Goal: Navigation & Orientation: Find specific page/section

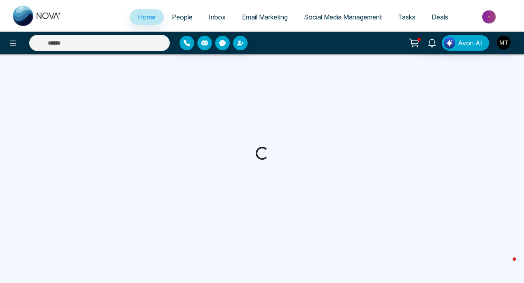
select select "*"
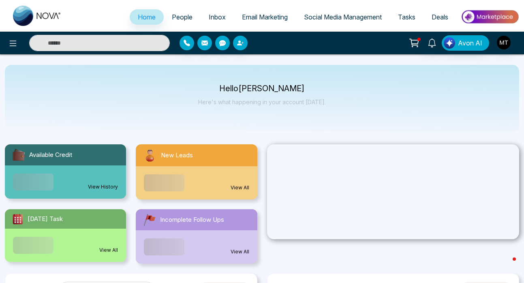
click at [244, 17] on span "Email Marketing" at bounding box center [265, 17] width 46 height 8
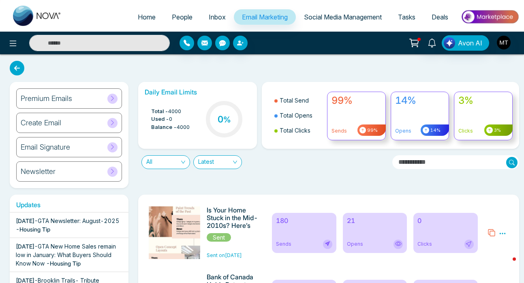
scroll to position [98, 0]
click at [50, 226] on span "- Housing Tip" at bounding box center [33, 229] width 34 height 7
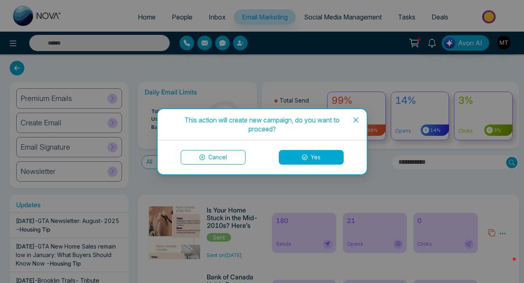
click at [355, 121] on icon "close" at bounding box center [355, 120] width 6 height 6
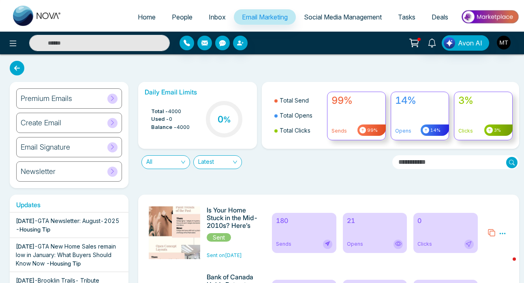
click at [145, 18] on span "Home" at bounding box center [147, 17] width 18 height 8
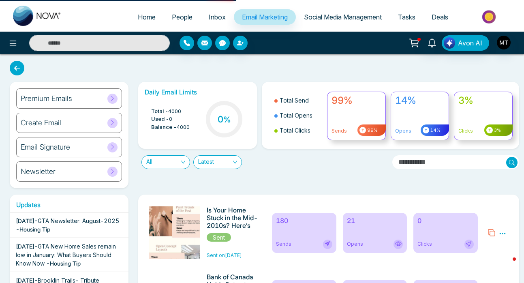
select select "*"
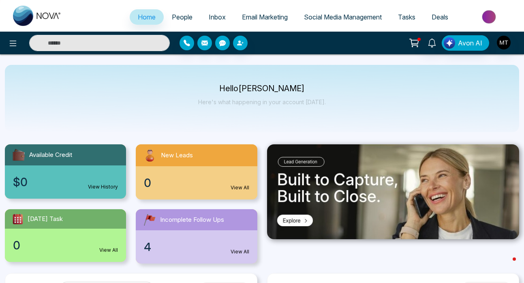
click at [175, 18] on span "People" at bounding box center [182, 17] width 21 height 8
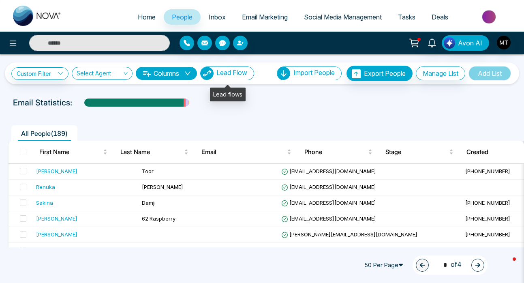
click at [244, 76] on span "Lead Flow" at bounding box center [231, 72] width 31 height 8
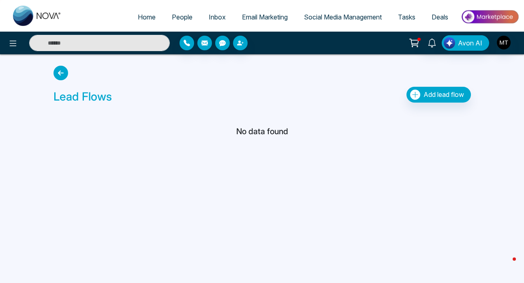
click at [176, 16] on span "People" at bounding box center [182, 17] width 21 height 8
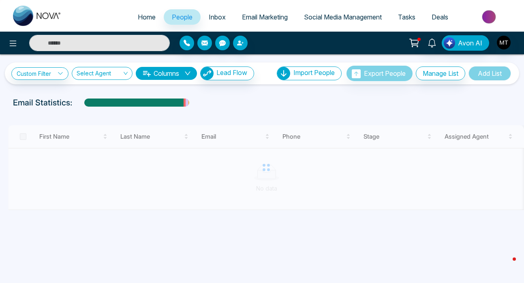
click at [213, 16] on span "Inbox" at bounding box center [217, 17] width 17 height 8
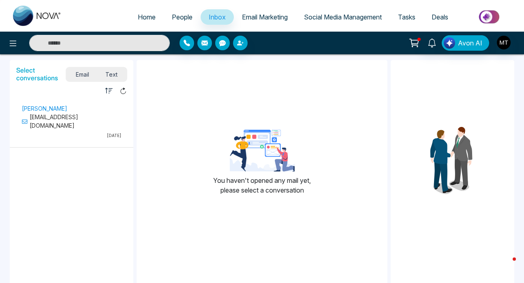
click at [178, 17] on span "People" at bounding box center [182, 17] width 21 height 8
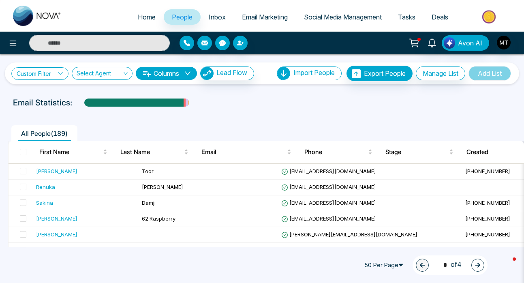
click at [58, 74] on icon at bounding box center [60, 73] width 6 height 6
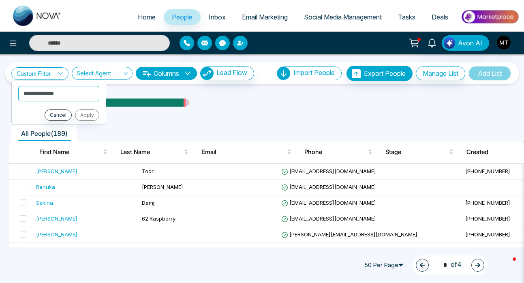
click at [140, 120] on div "All People ( 189 )" at bounding box center [261, 130] width 517 height 21
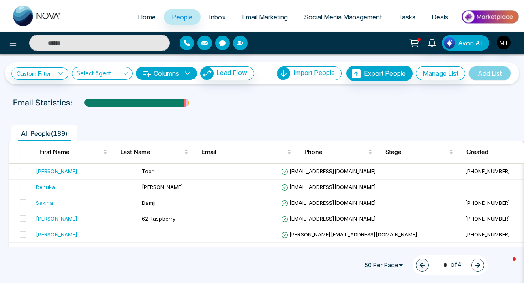
click at [354, 18] on span "Social Media Management" at bounding box center [343, 17] width 78 height 8
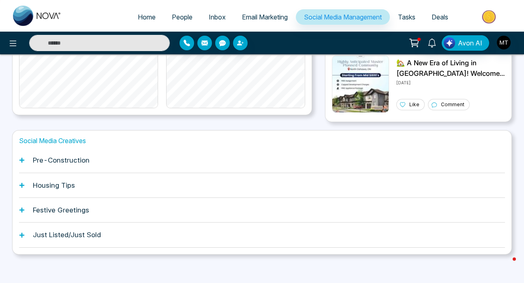
scroll to position [241, 0]
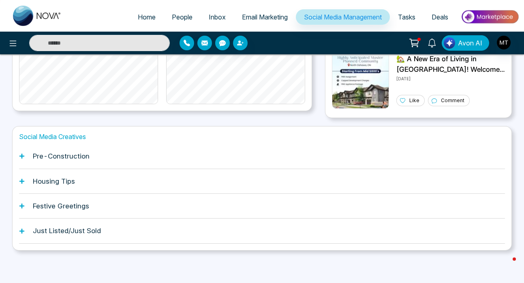
click at [65, 183] on h1 "Housing Tips" at bounding box center [54, 181] width 42 height 8
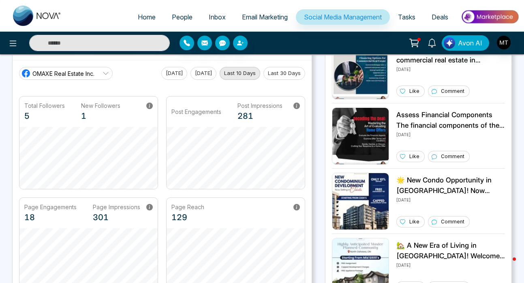
scroll to position [0, 0]
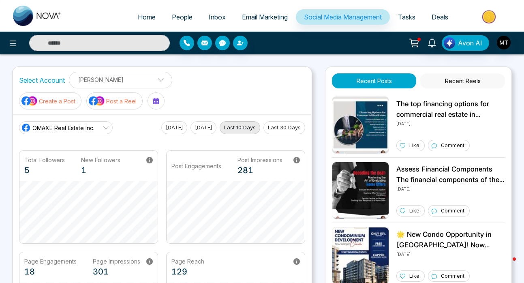
click at [404, 18] on span "Tasks" at bounding box center [406, 17] width 17 height 8
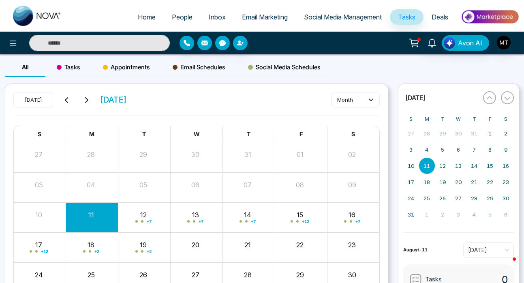
click at [209, 16] on span "Inbox" at bounding box center [217, 17] width 17 height 8
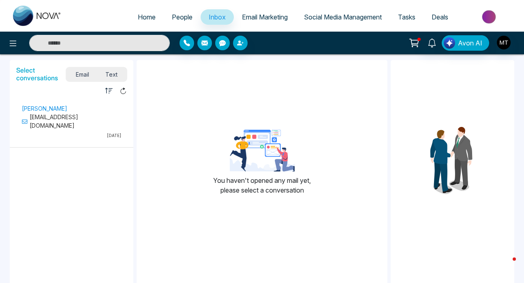
click at [172, 19] on span "People" at bounding box center [182, 17] width 21 height 8
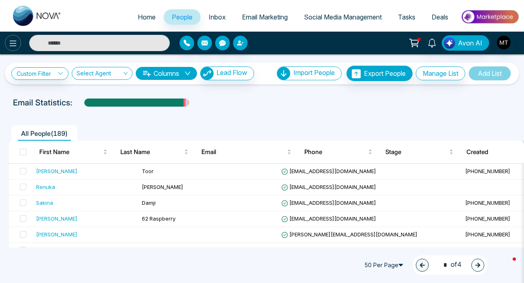
click at [12, 44] on icon at bounding box center [13, 43] width 10 height 10
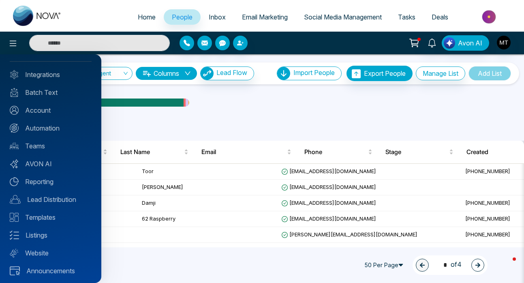
scroll to position [34, 0]
click at [48, 217] on link "Templates" at bounding box center [51, 216] width 82 height 10
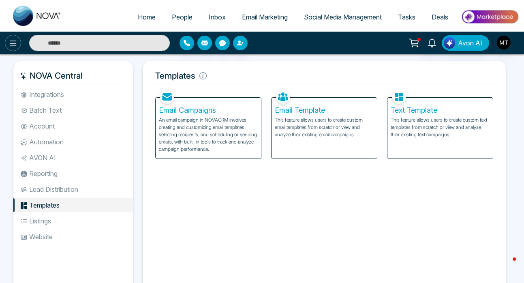
click at [11, 44] on icon at bounding box center [13, 43] width 10 height 10
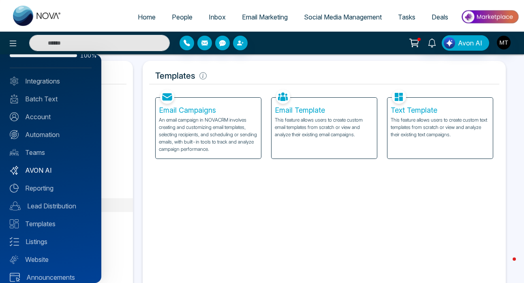
scroll to position [36, 0]
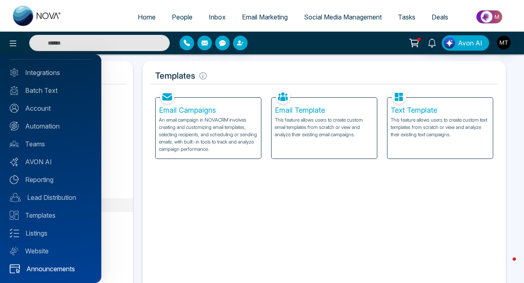
click at [53, 268] on link "Announcements" at bounding box center [51, 269] width 82 height 10
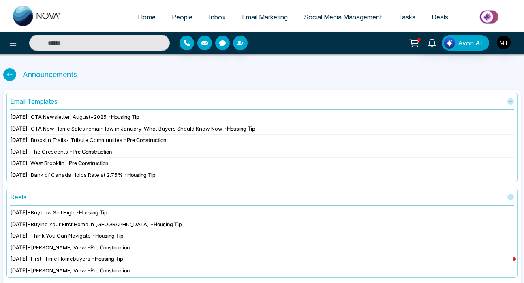
click at [76, 117] on span "GTA Newsletter: August-2025" at bounding box center [69, 116] width 76 height 6
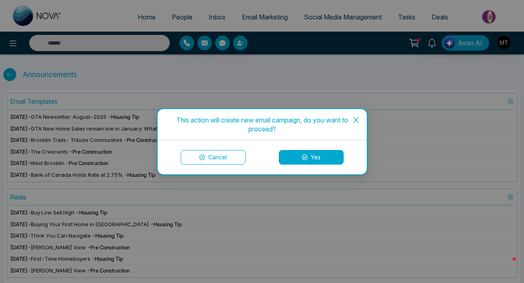
click at [355, 121] on icon "close" at bounding box center [355, 120] width 6 height 6
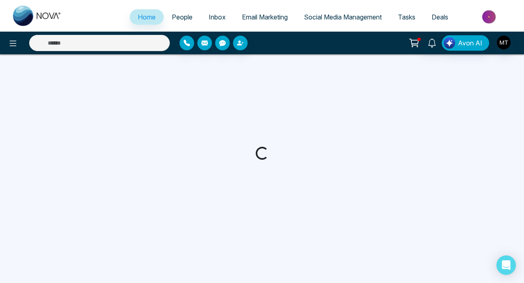
select select "*"
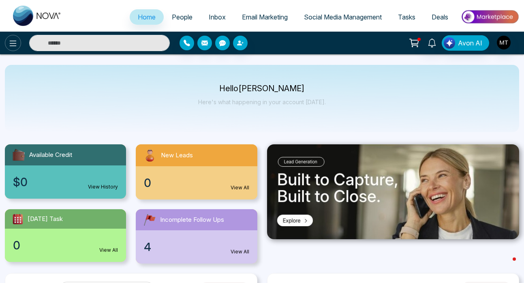
click at [15, 40] on icon at bounding box center [13, 43] width 10 height 10
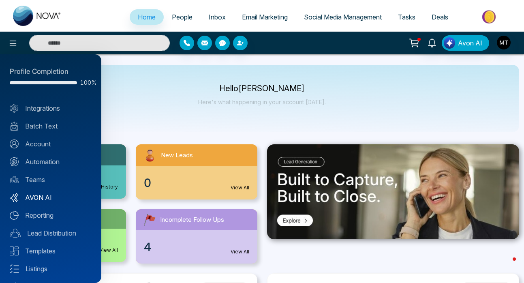
scroll to position [36, 0]
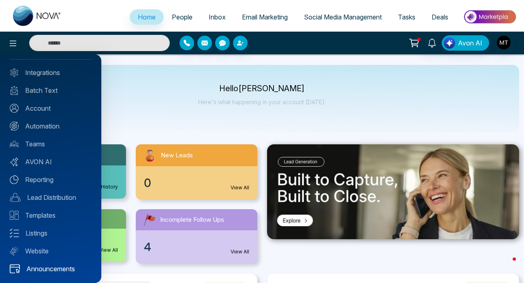
click at [41, 267] on link "Announcements" at bounding box center [51, 269] width 82 height 10
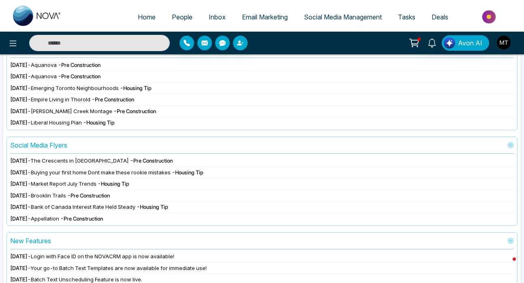
scroll to position [192, 0]
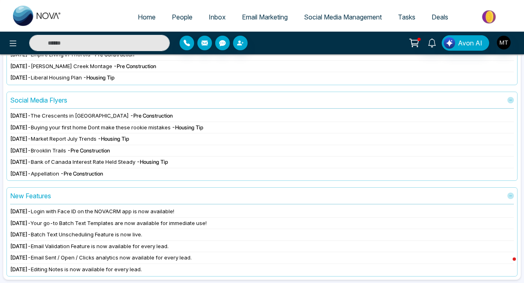
click at [494, 15] on img at bounding box center [489, 17] width 59 height 18
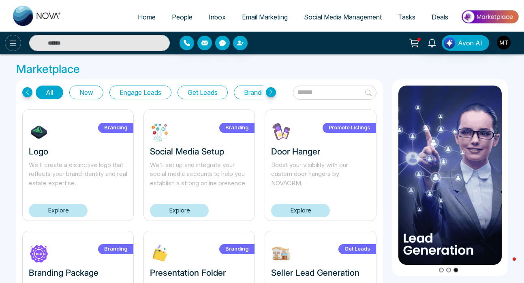
click at [9, 47] on icon at bounding box center [13, 43] width 10 height 10
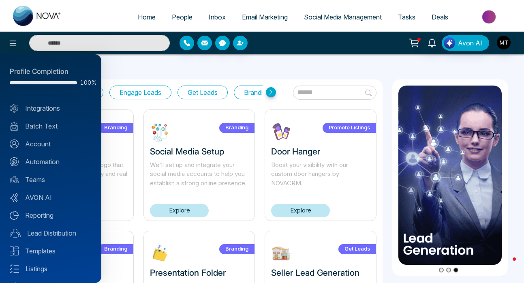
scroll to position [36, 0]
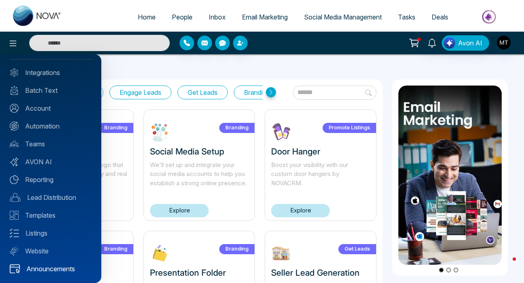
click at [45, 271] on link "Announcements" at bounding box center [51, 269] width 82 height 10
